Goal: Task Accomplishment & Management: Use online tool/utility

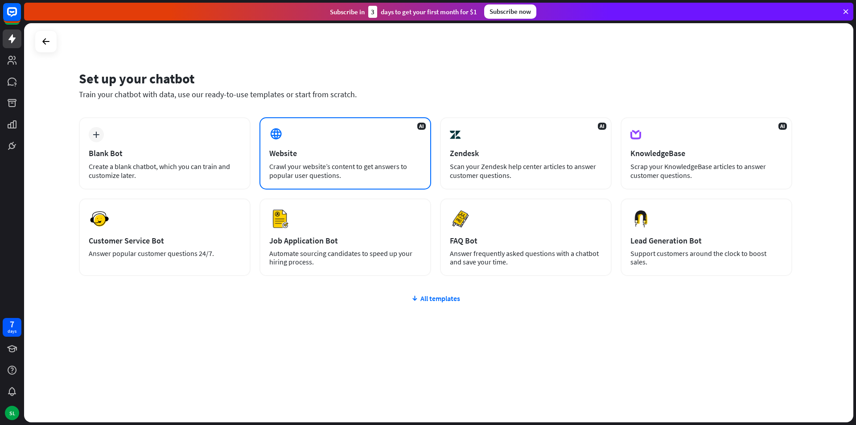
click at [408, 158] on div "Website" at bounding box center [345, 153] width 152 height 10
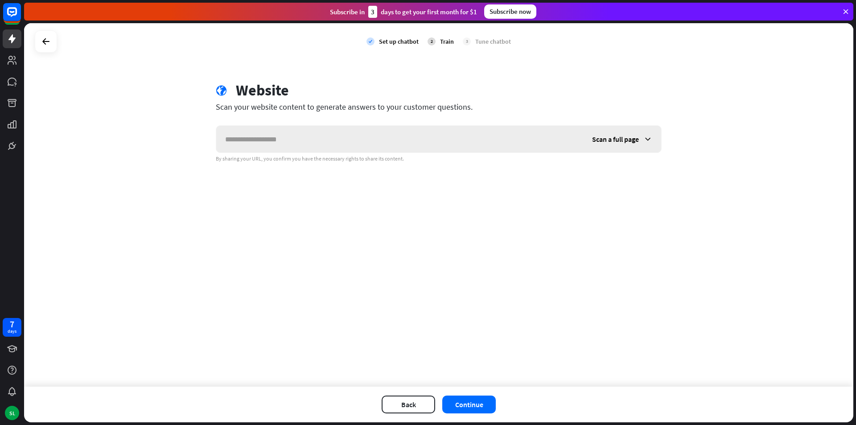
click at [309, 133] on input "text" at bounding box center [399, 139] width 367 height 27
paste input "**********"
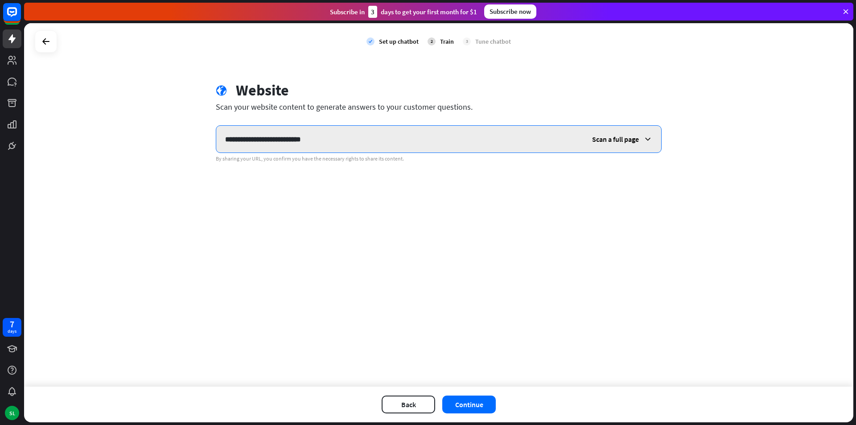
click at [397, 136] on input "**********" at bounding box center [399, 139] width 367 height 27
type input "**********"
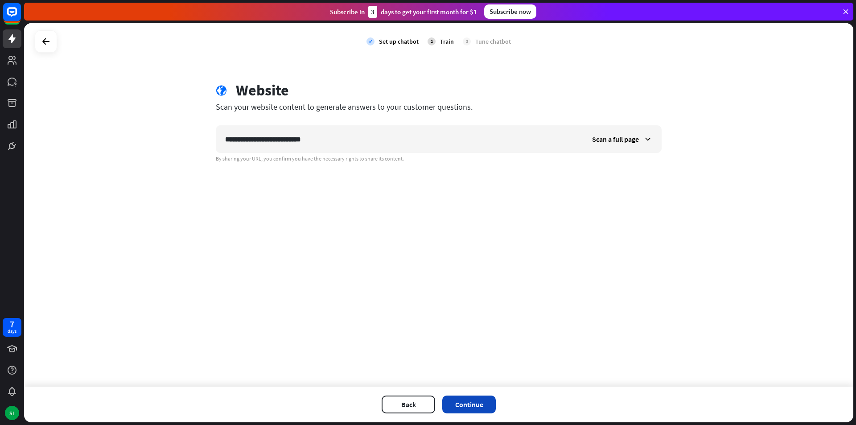
click at [483, 397] on button "Continue" at bounding box center [468, 404] width 53 height 18
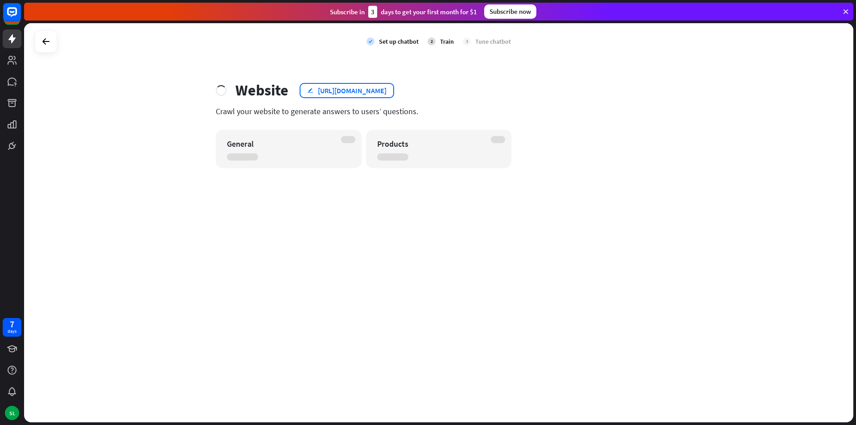
click at [386, 86] on div "[URL][DOMAIN_NAME]" at bounding box center [352, 90] width 69 height 9
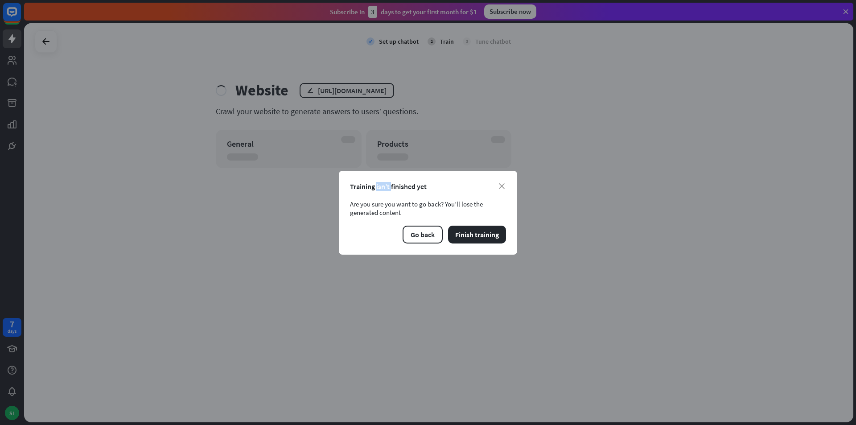
click at [387, 86] on div "close Training isn’t finished yet Are you sure you want to go back? You’ll lose…" at bounding box center [428, 212] width 856 height 425
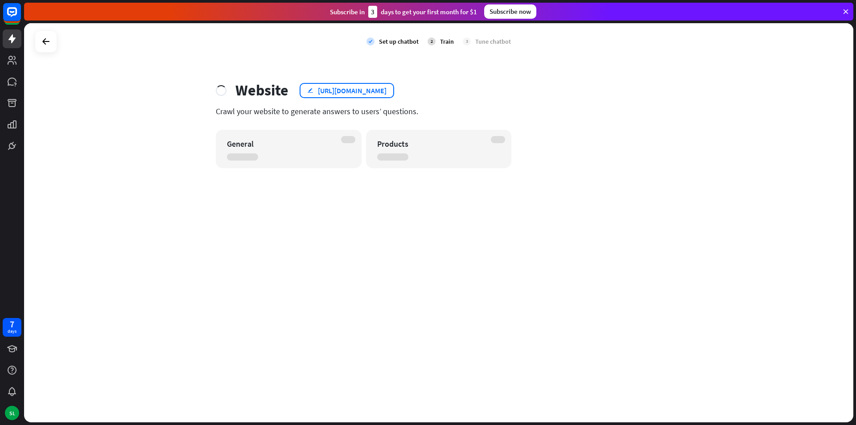
click at [386, 94] on div "[URL][DOMAIN_NAME]" at bounding box center [352, 90] width 69 height 9
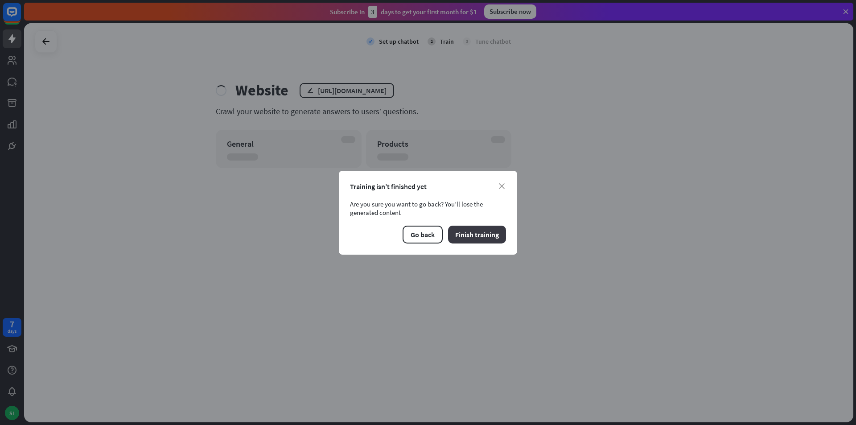
click at [457, 240] on button "Finish training" at bounding box center [477, 234] width 58 height 18
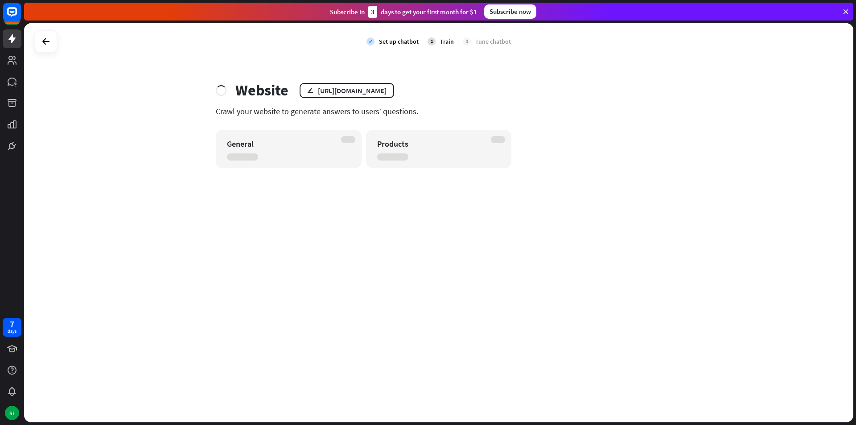
click at [432, 42] on div "2" at bounding box center [431, 41] width 8 height 8
drag, startPoint x: 378, startPoint y: 38, endPoint x: 210, endPoint y: 54, distance: 168.8
click at [378, 41] on div "check Set up chatbot" at bounding box center [392, 41] width 52 height 22
click at [37, 41] on div at bounding box center [46, 41] width 22 height 22
drag, startPoint x: 37, startPoint y: 41, endPoint x: 49, endPoint y: 41, distance: 12.0
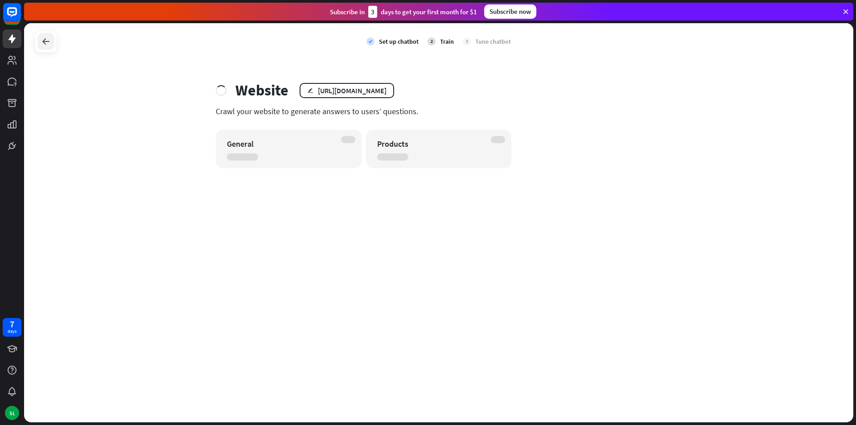
click at [37, 41] on div at bounding box center [46, 41] width 22 height 22
click at [49, 41] on icon at bounding box center [46, 41] width 11 height 11
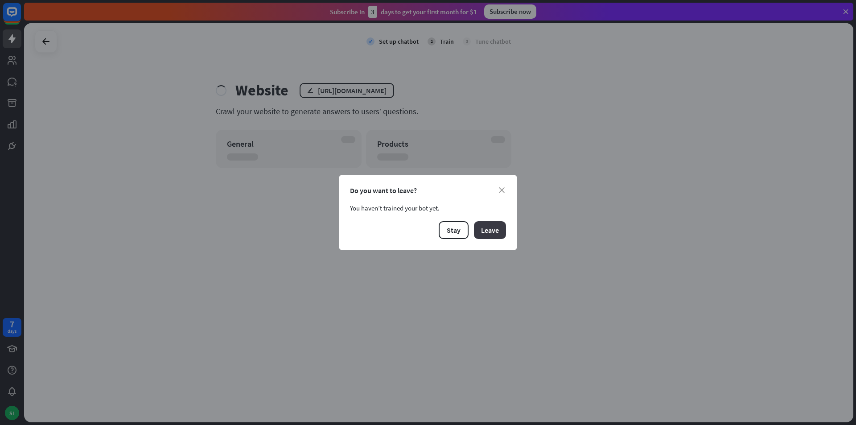
click at [492, 233] on button "Leave" at bounding box center [490, 230] width 32 height 18
